Goal: Answer question/provide support: Share knowledge or assist other users

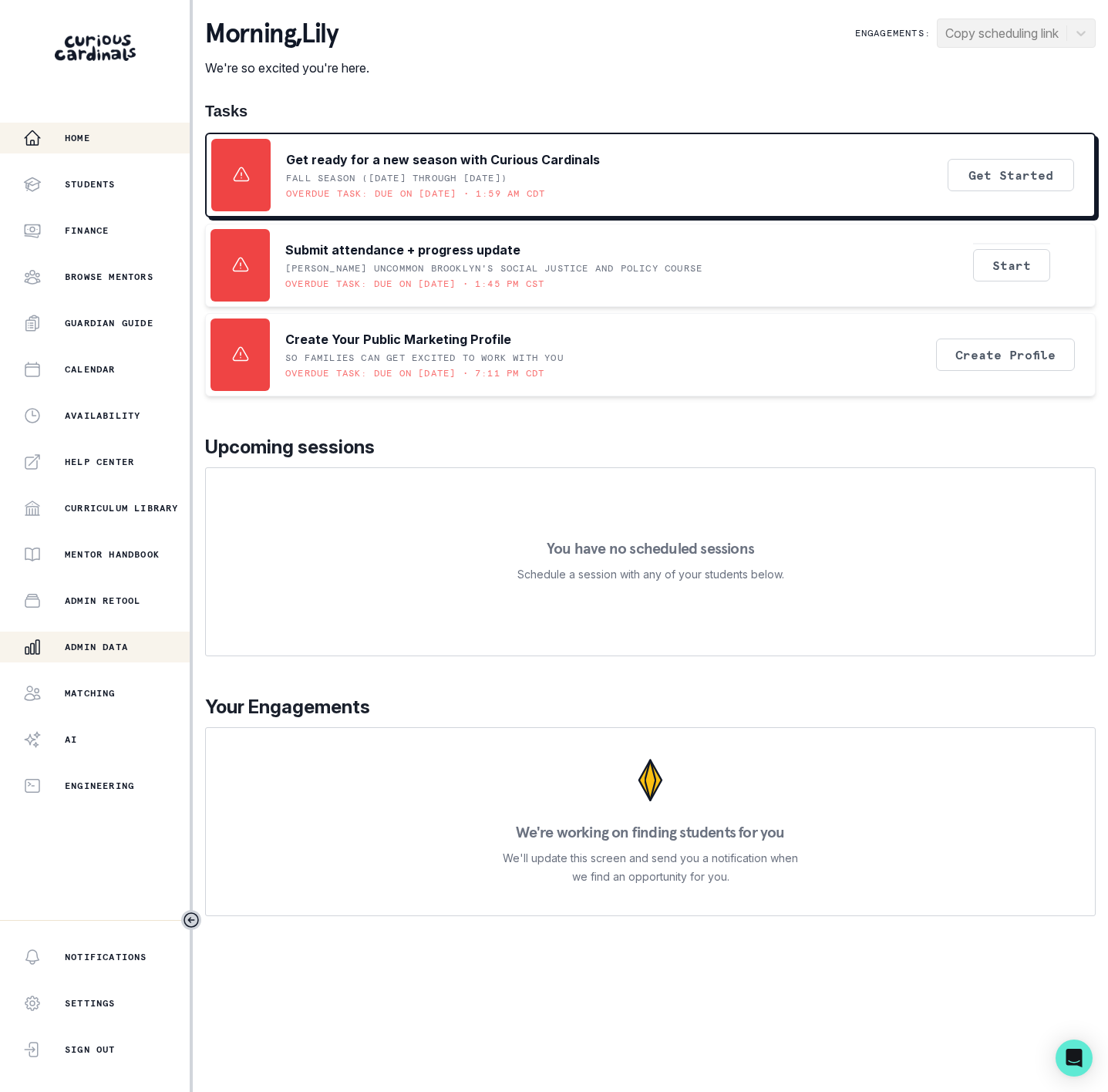
click at [95, 649] on p "Admin Data" at bounding box center [96, 647] width 63 height 12
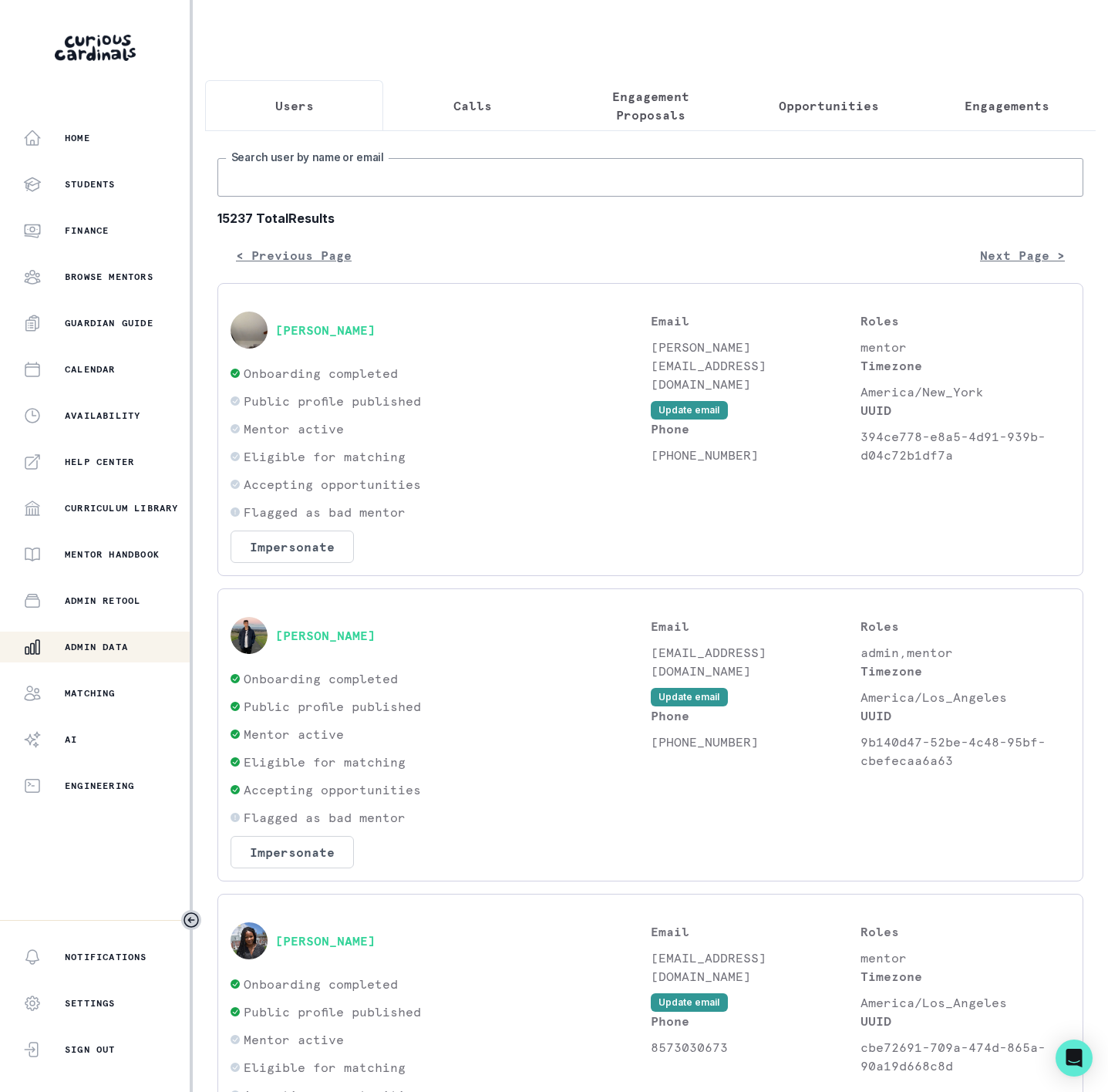
click at [308, 197] on input "Search user by name or email" at bounding box center [650, 177] width 866 height 39
paste input "[PERSON_NAME]"
type input "[PERSON_NAME]"
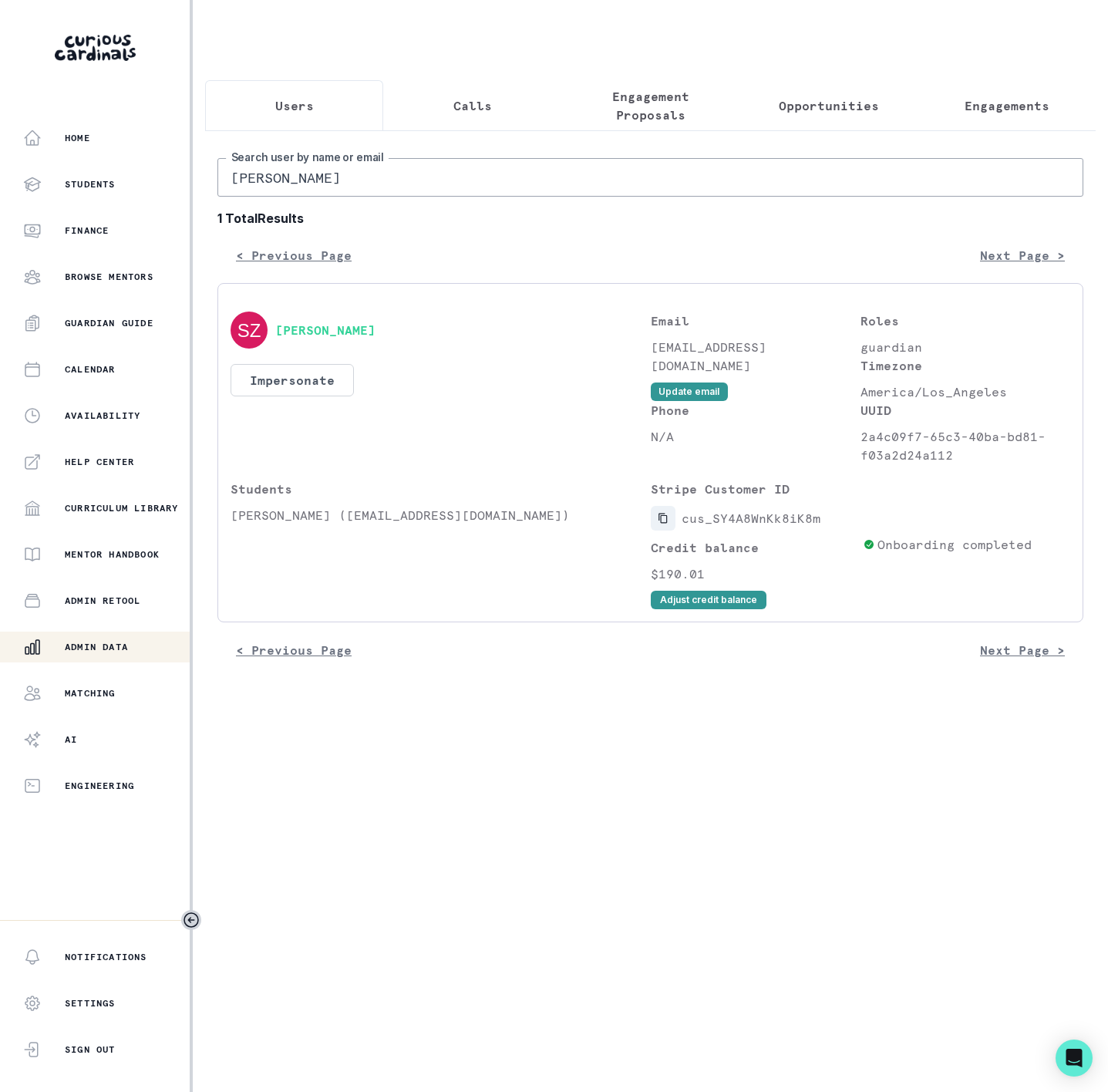
click at [662, 524] on icon "Copied to clipboard" at bounding box center [663, 518] width 11 height 11
click at [268, 396] on button "Impersonate" at bounding box center [292, 380] width 123 height 32
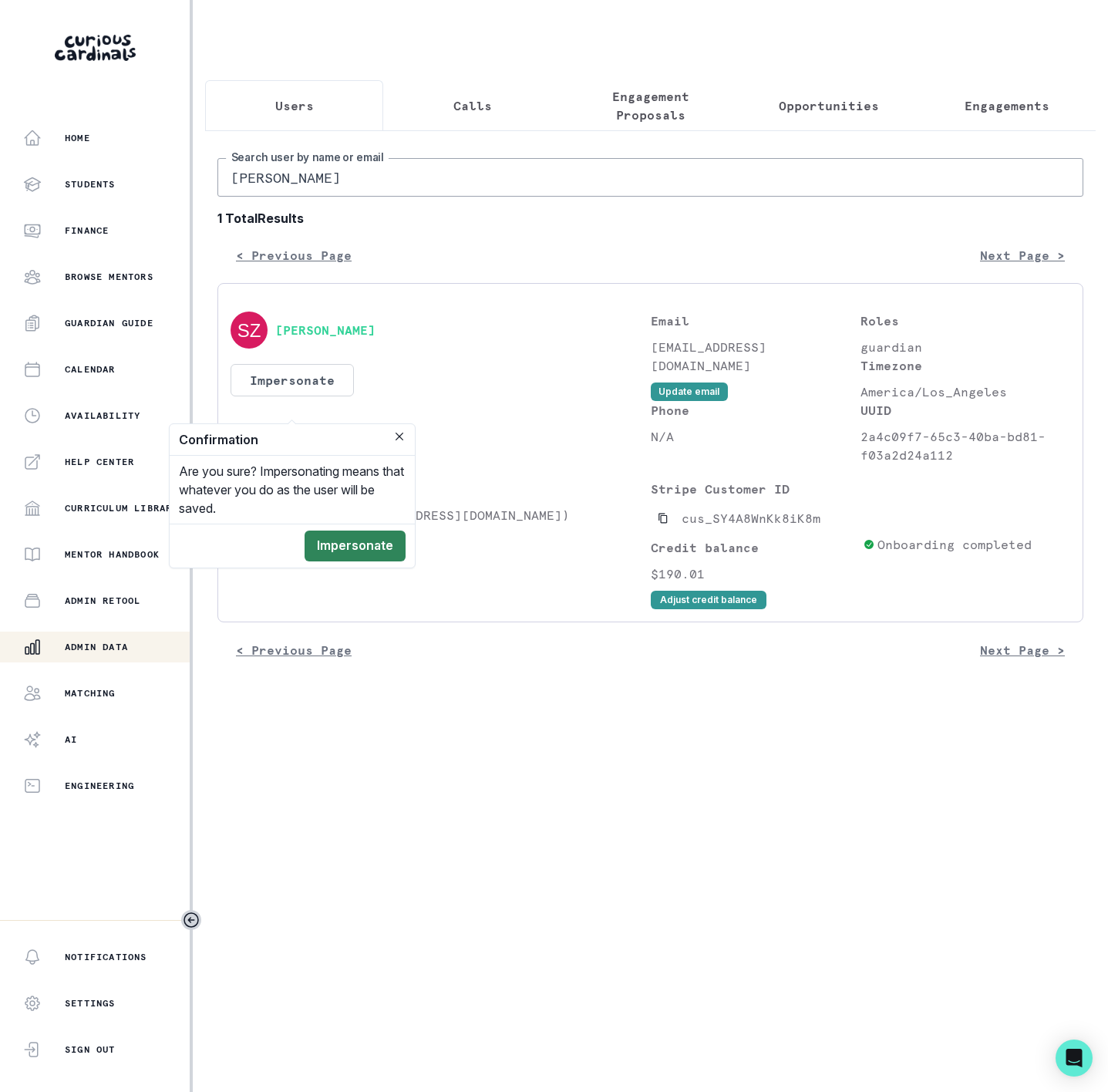
click at [373, 554] on button "Impersonate" at bounding box center [355, 546] width 101 height 31
